Goal: Transaction & Acquisition: Purchase product/service

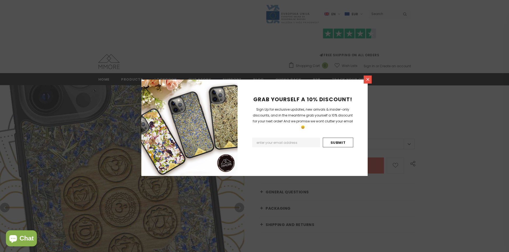
click at [368, 79] on icon at bounding box center [368, 79] width 3 height 3
